Goal: Obtain resource: Obtain resource

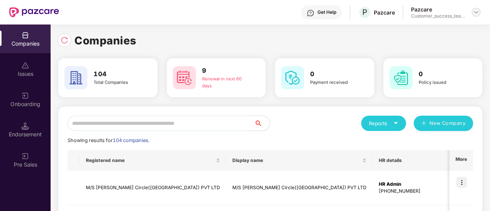
click at [479, 14] on div at bounding box center [475, 12] width 9 height 9
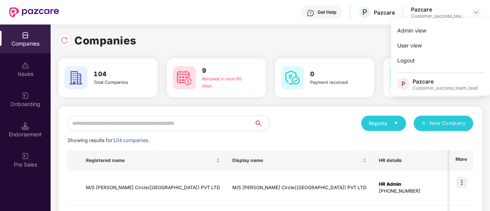
click at [175, 122] on input "text" at bounding box center [160, 123] width 187 height 15
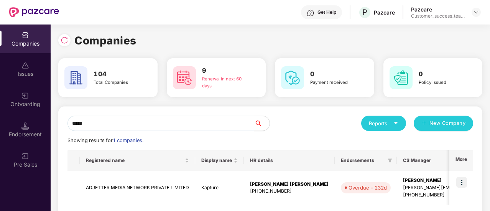
scroll to position [37, 0]
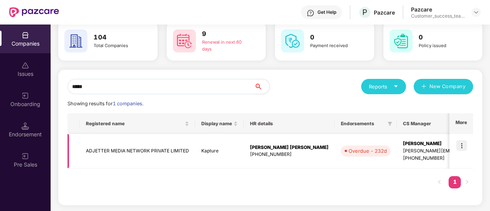
type input "*****"
click at [463, 143] on img at bounding box center [461, 145] width 11 height 11
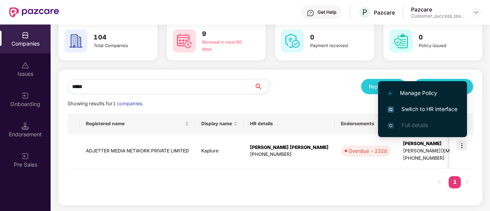
click at [426, 111] on span "Switch to HR interface" at bounding box center [422, 109] width 70 height 8
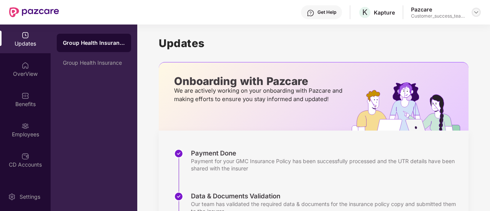
click at [477, 16] on div at bounding box center [475, 12] width 9 height 9
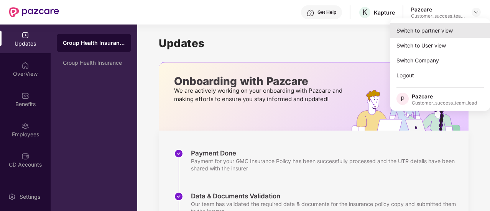
click at [452, 29] on div "Switch to partner view" at bounding box center [440, 30] width 100 height 15
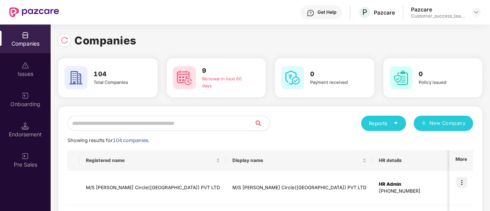
click at [175, 122] on input "text" at bounding box center [160, 123] width 187 height 15
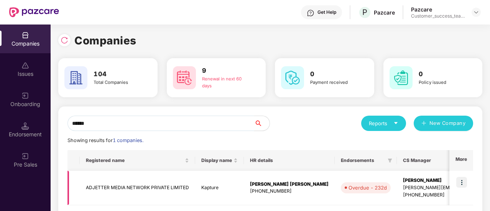
type input "******"
click at [97, 175] on td "ADJETTER MEDIA NETWORK PRIVATE LIMITED" at bounding box center [137, 188] width 115 height 34
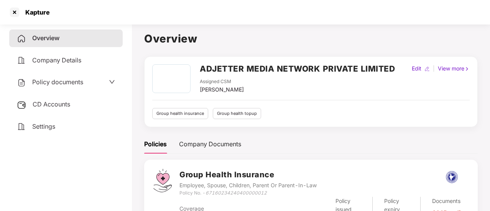
click at [45, 82] on span "Policy documents" at bounding box center [57, 82] width 51 height 8
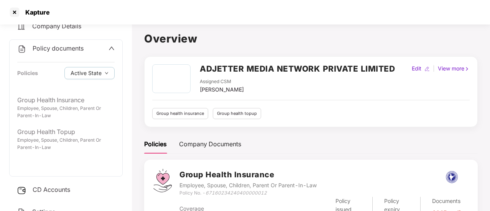
scroll to position [37, 0]
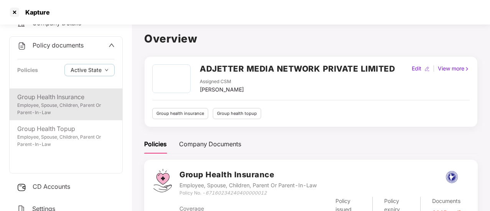
click at [46, 106] on div "Employee, Spouse, Children, Parent Or Parent-In-Law" at bounding box center [65, 109] width 97 height 15
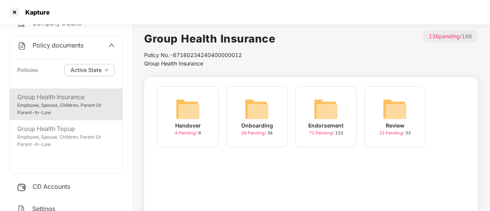
click at [249, 110] on img at bounding box center [256, 109] width 25 height 25
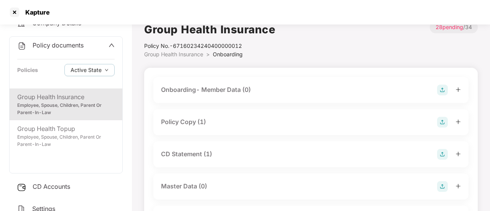
scroll to position [3, 0]
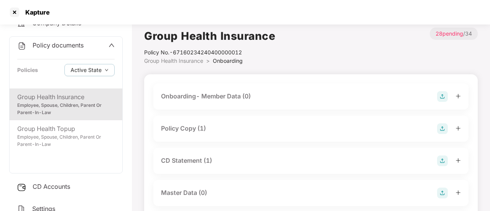
click at [193, 132] on div "Policy Copy (1)" at bounding box center [183, 129] width 45 height 10
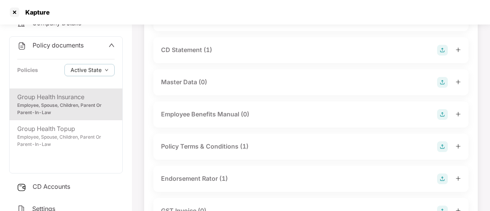
scroll to position [177, 0]
click at [187, 150] on div "Policy Terms & Conditions (1)" at bounding box center [204, 146] width 87 height 10
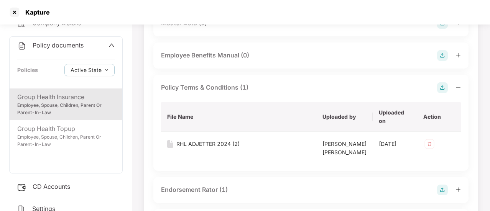
scroll to position [237, 0]
